Goal: Task Accomplishment & Management: Manage account settings

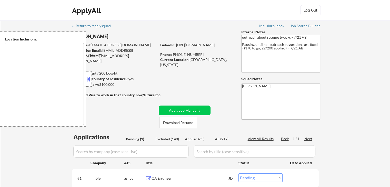
click at [88, 81] on button at bounding box center [88, 79] width 6 height 8
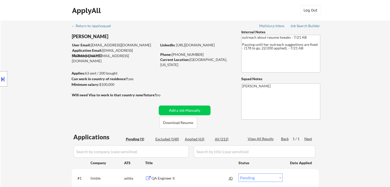
click at [33, 80] on div "Location Inclusions:" at bounding box center [46, 79] width 92 height 95
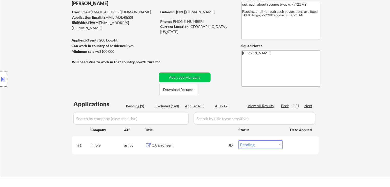
scroll to position [51, 0]
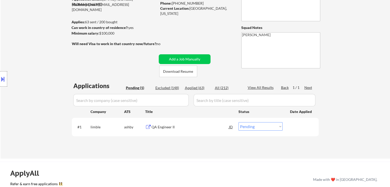
click at [35, 82] on div "Location Inclusions:" at bounding box center [46, 79] width 92 height 95
click at [165, 129] on div "QA Engineer II" at bounding box center [190, 127] width 77 height 5
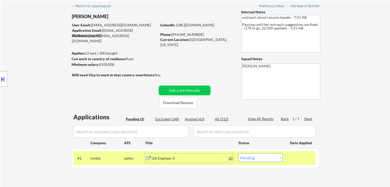
scroll to position [0, 0]
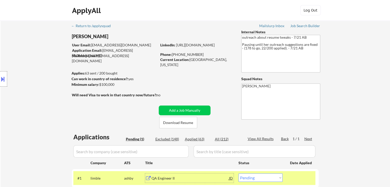
click at [316, 29] on div "← Return to /applysquad Mailslurp Inbox Job Search Builder [PERSON_NAME] User E…" at bounding box center [195, 113] width 256 height 185
click at [310, 25] on div "Job Search Builder" at bounding box center [305, 26] width 30 height 4
click at [29, 116] on div "Location Inclusions:" at bounding box center [46, 79] width 92 height 95
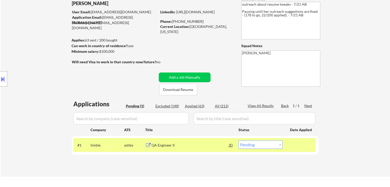
scroll to position [51, 0]
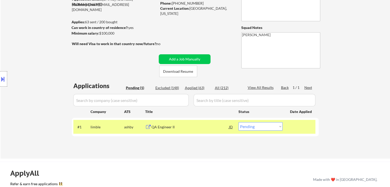
click at [163, 127] on div "QA Engineer II" at bounding box center [190, 127] width 77 height 5
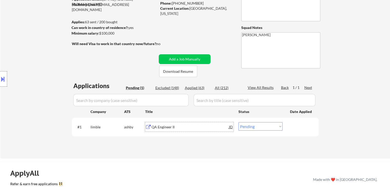
click at [260, 127] on select "Choose an option... Pending Applied Excluded (Questions) Excluded (Expired) Exc…" at bounding box center [260, 126] width 44 height 8
select select ""applied""
click at [238, 122] on select "Choose an option... Pending Applied Excluded (Questions) Excluded (Expired) Exc…" at bounding box center [260, 126] width 44 height 8
click at [36, 72] on div "Location Inclusions:" at bounding box center [46, 79] width 92 height 95
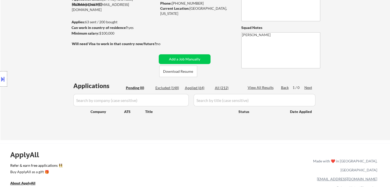
click at [24, 80] on div "Location Inclusions:" at bounding box center [46, 79] width 92 height 95
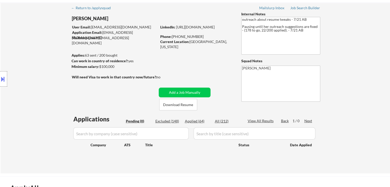
scroll to position [26, 0]
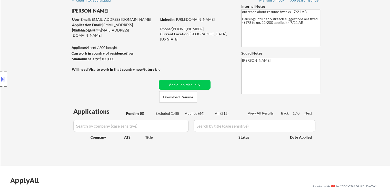
drag, startPoint x: 28, startPoint y: 57, endPoint x: 95, endPoint y: 55, distance: 66.4
click at [28, 57] on div "Location Inclusions:" at bounding box center [46, 79] width 92 height 95
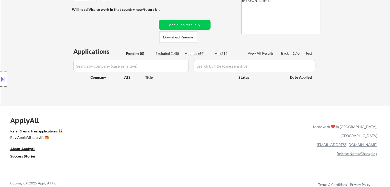
scroll to position [77, 0]
